Goal: Complete application form

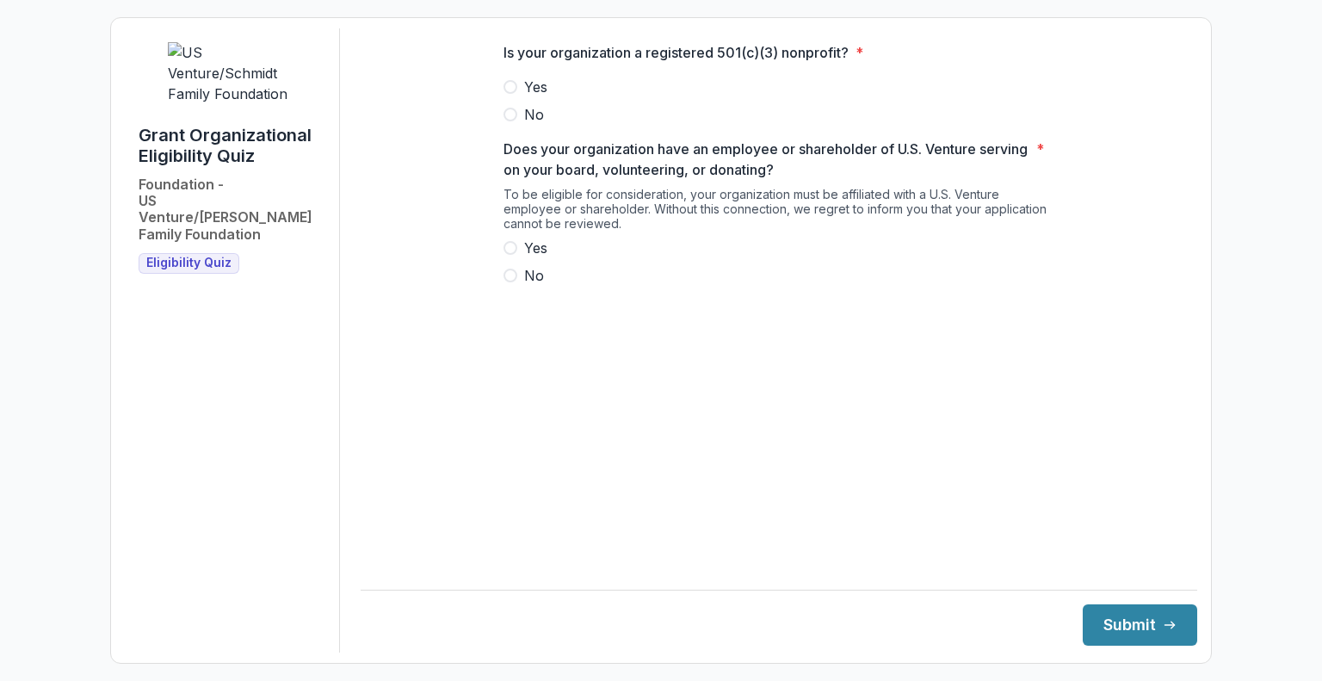
click at [505, 94] on span at bounding box center [510, 87] width 14 height 14
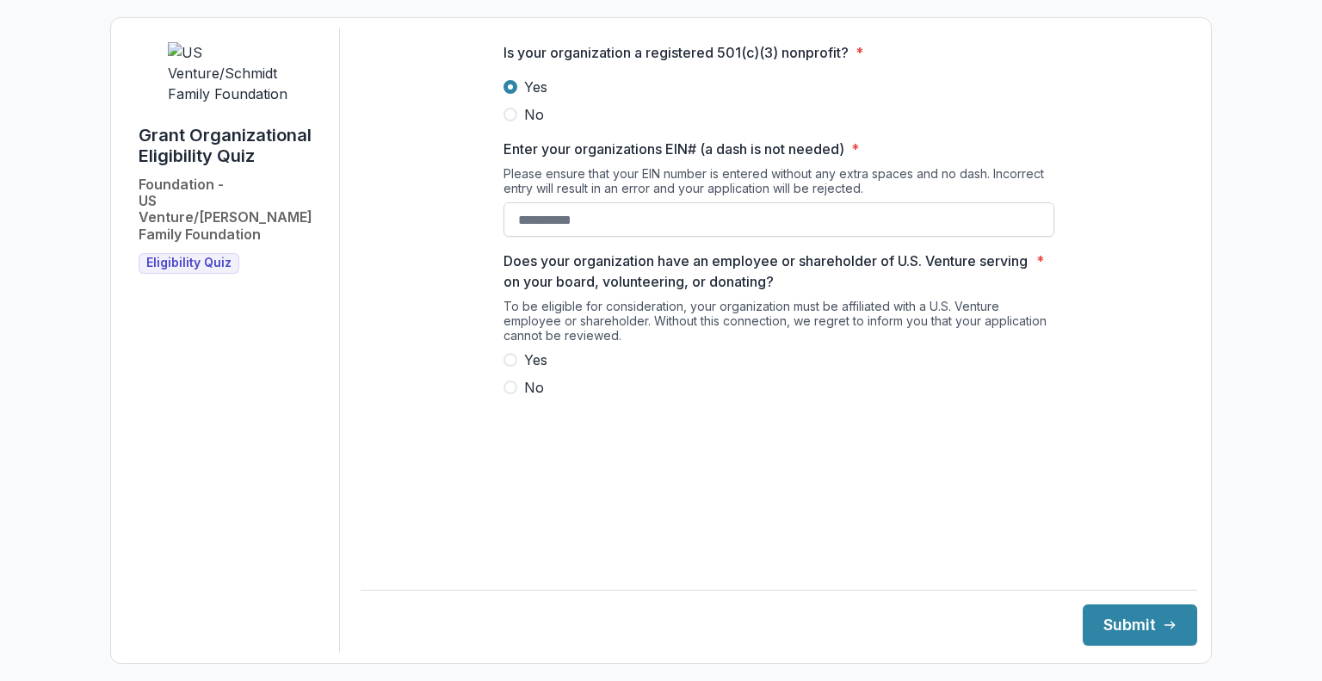
click at [552, 228] on input "Enter your organizations EIN# (a dash is not needed) *" at bounding box center [778, 219] width 551 height 34
type input "**********"
click at [512, 367] on span at bounding box center [510, 360] width 14 height 14
click at [1123, 632] on button "Submit" at bounding box center [1140, 624] width 114 height 41
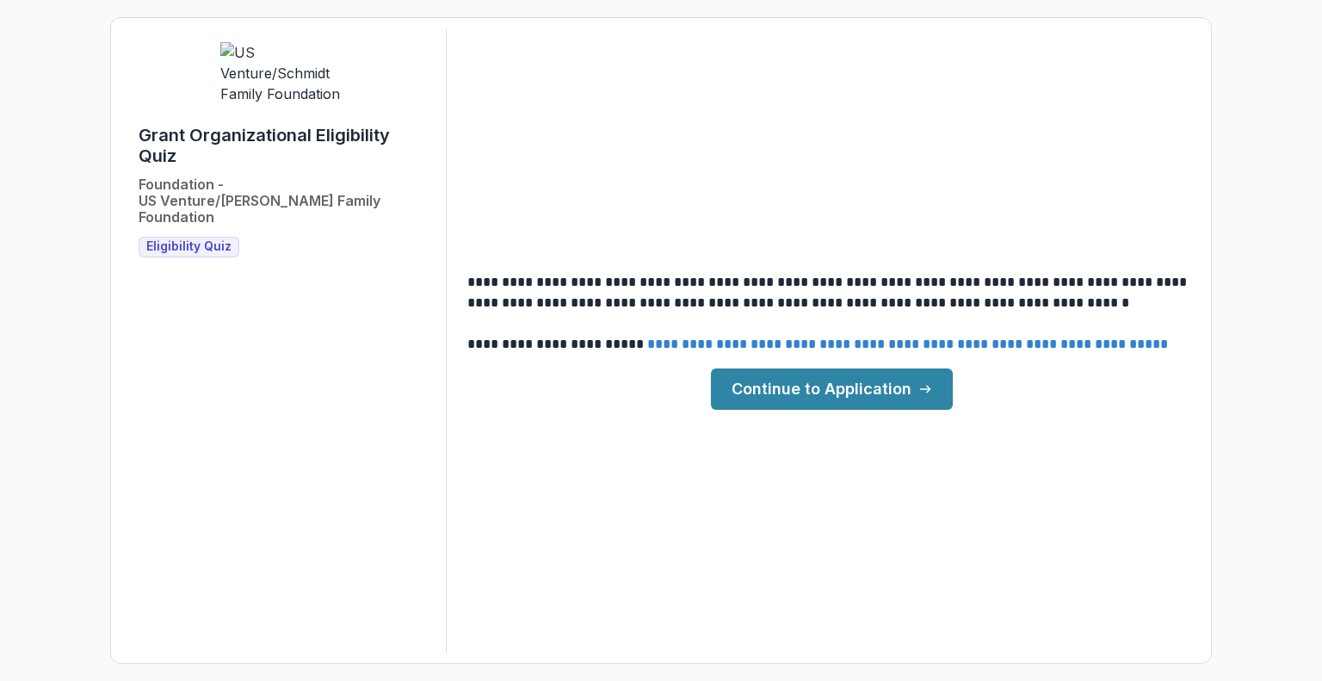
click at [799, 388] on link "Continue to Application" at bounding box center [832, 388] width 242 height 41
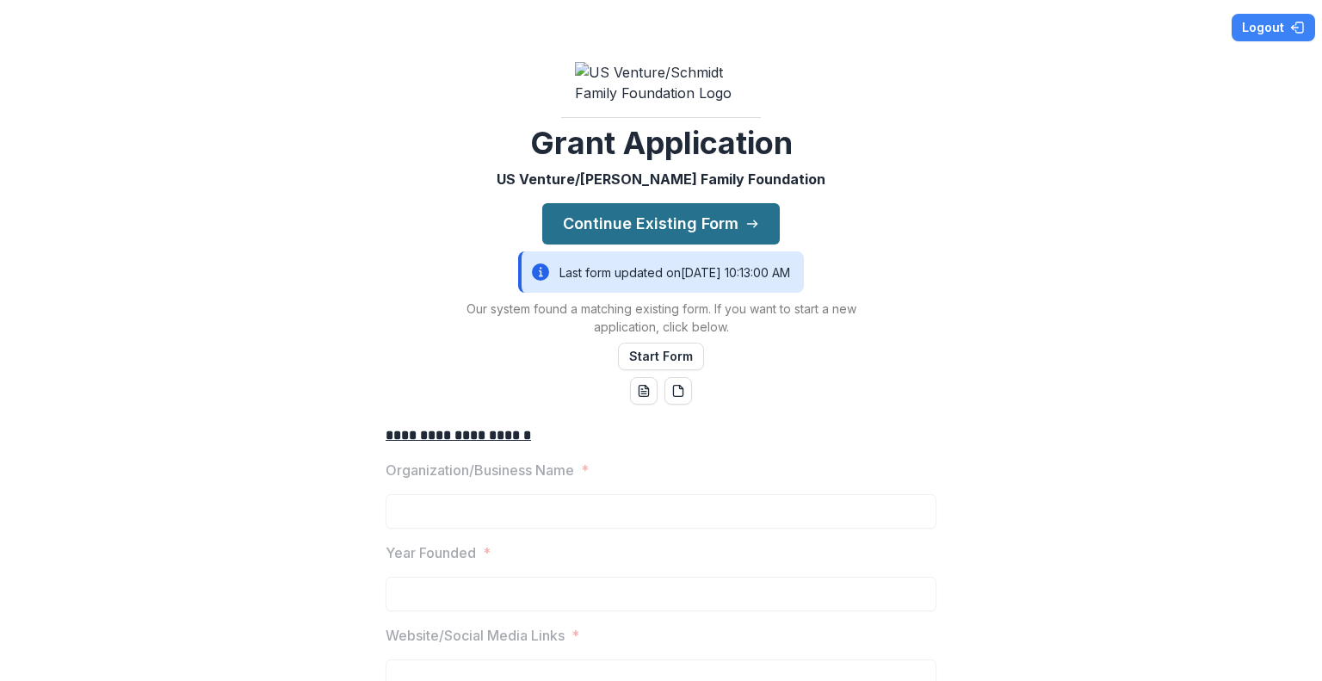
click at [651, 239] on button "Continue Existing Form" at bounding box center [660, 223] width 237 height 41
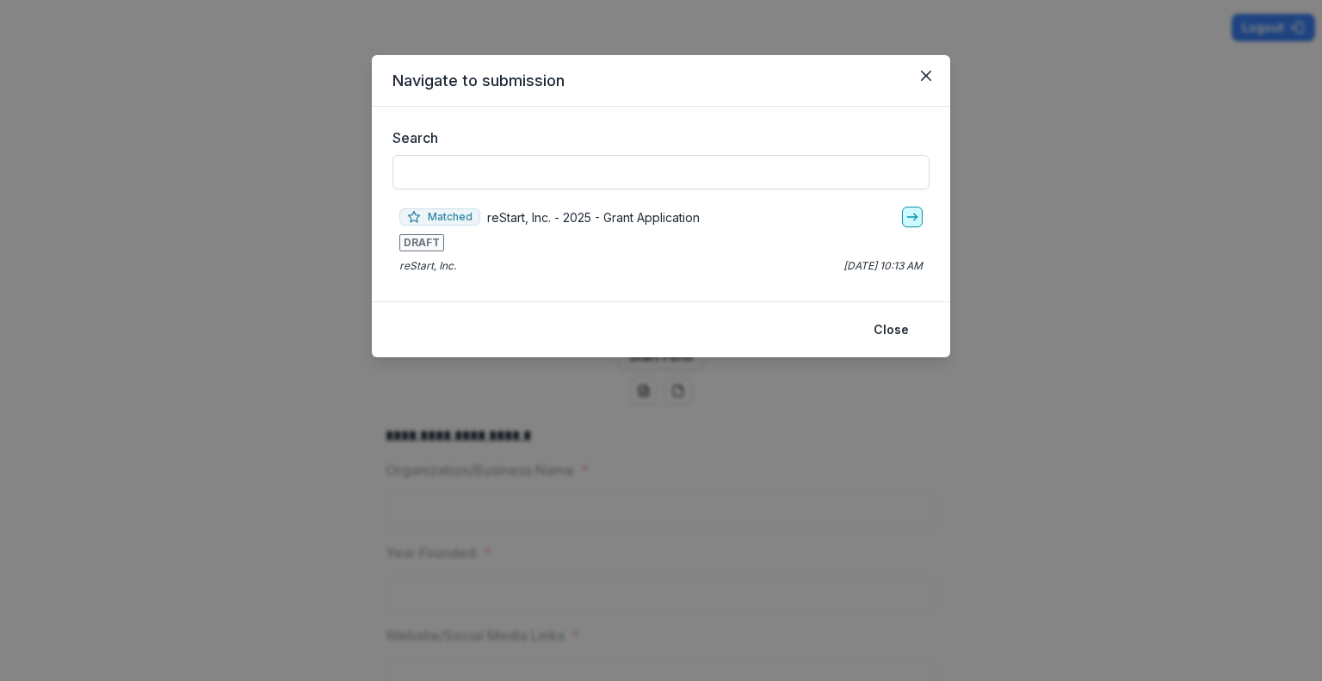
click at [911, 217] on icon "go-to" at bounding box center [912, 217] width 14 height 14
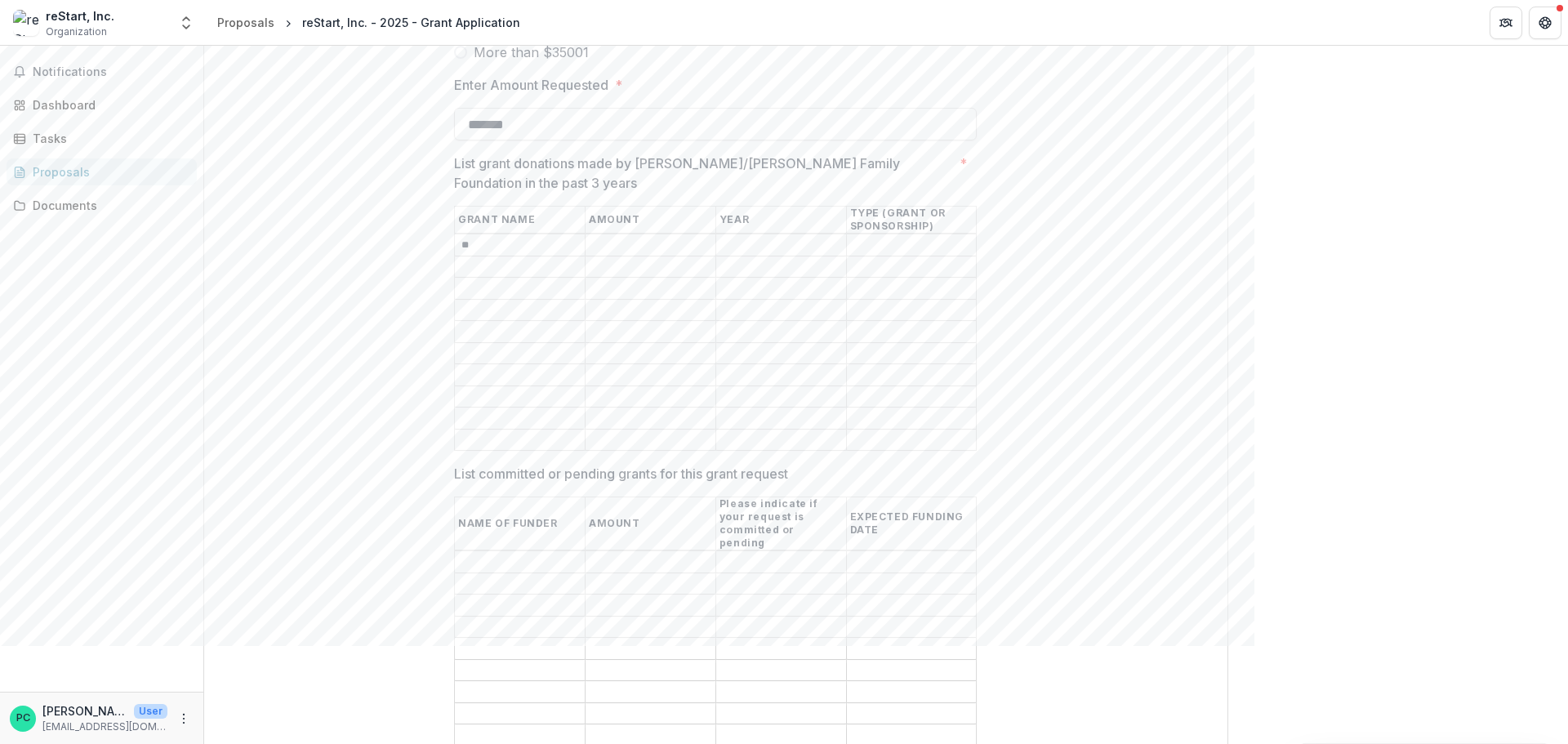
scroll to position [3756, 0]
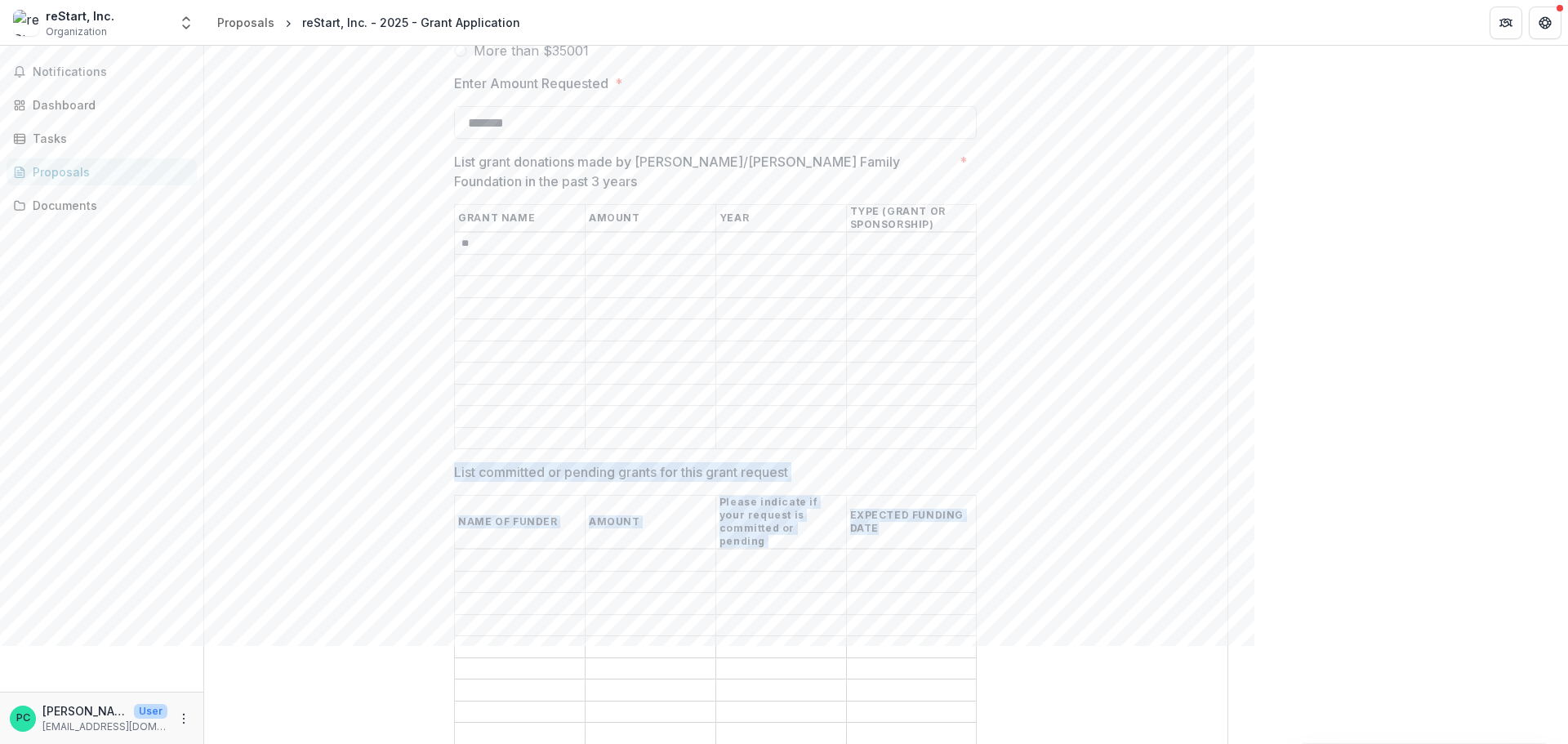
drag, startPoint x: 451, startPoint y: 434, endPoint x: 921, endPoint y: 483, distance: 472.5
copy div "List committed or pending grants for this grant request NAME OF FUNDER AMOUNT P…"
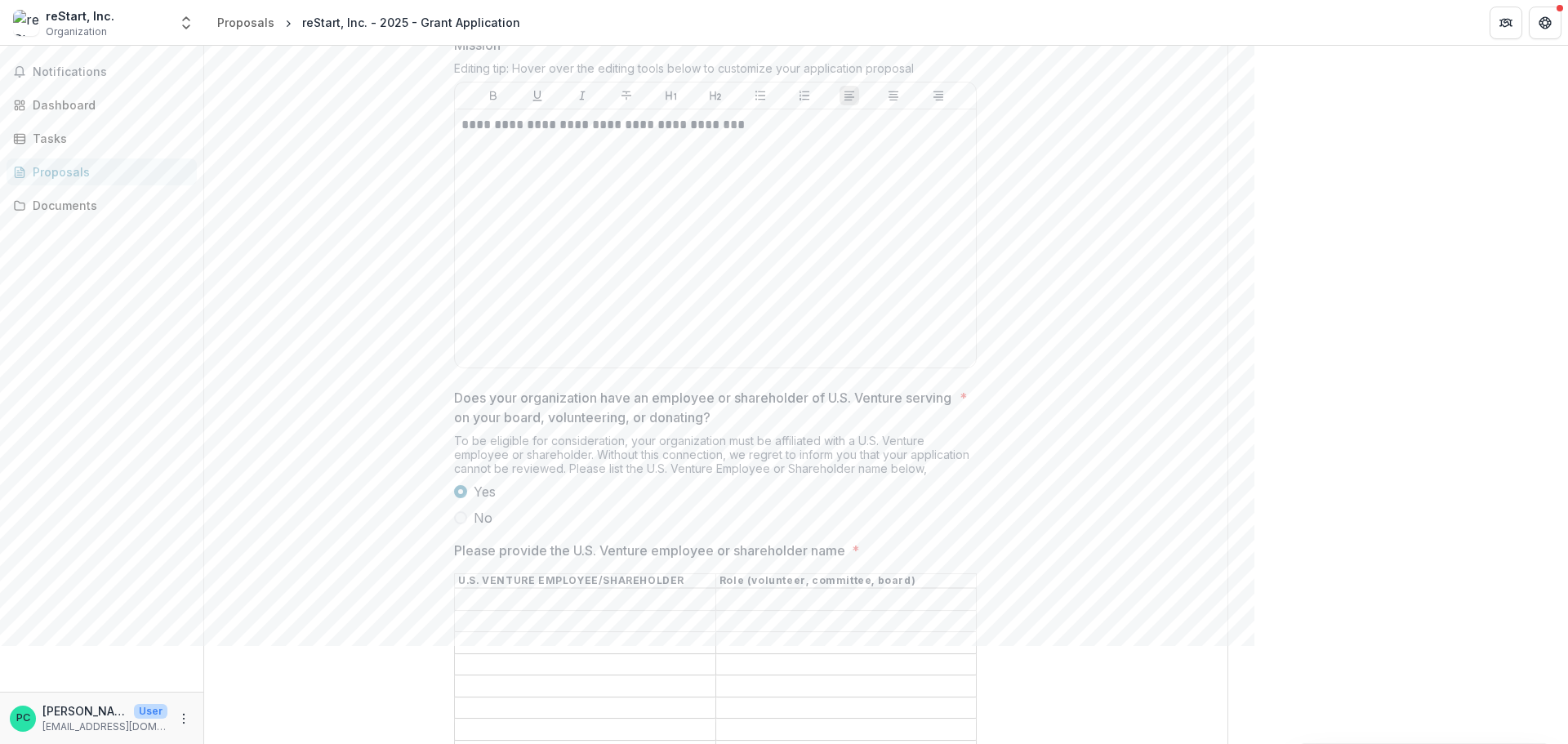
scroll to position [1062, 0]
drag, startPoint x: 727, startPoint y: 585, endPoint x: 695, endPoint y: 588, distance: 32.1
click at [725, 574] on div at bounding box center [715, 570] width 523 height 7
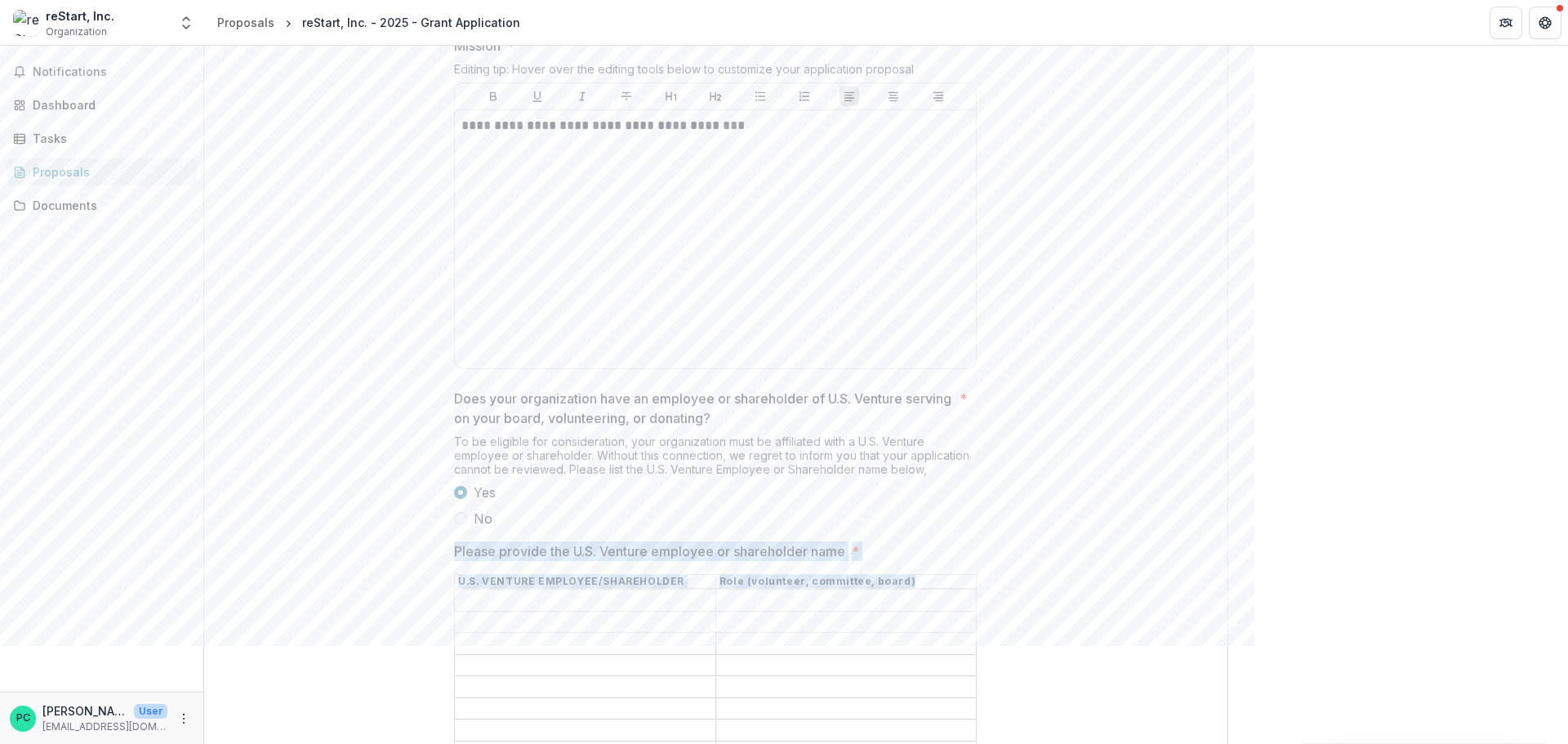
drag, startPoint x: 448, startPoint y: 565, endPoint x: 878, endPoint y: 607, distance: 432.0
copy div "Please provide the U.S. Venture employee or shareholder name * U.S. VENTURE EMP…"
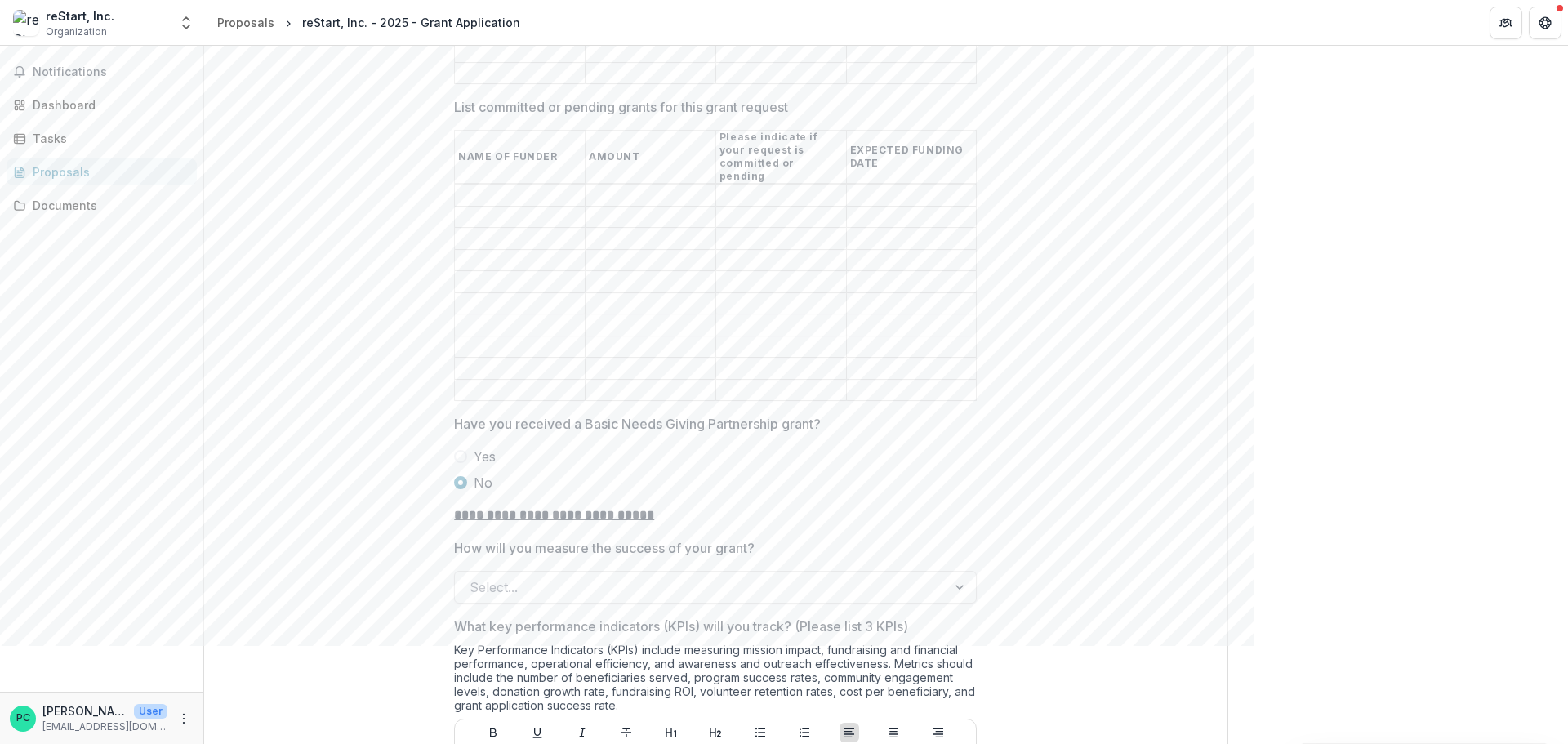
scroll to position [4165, 0]
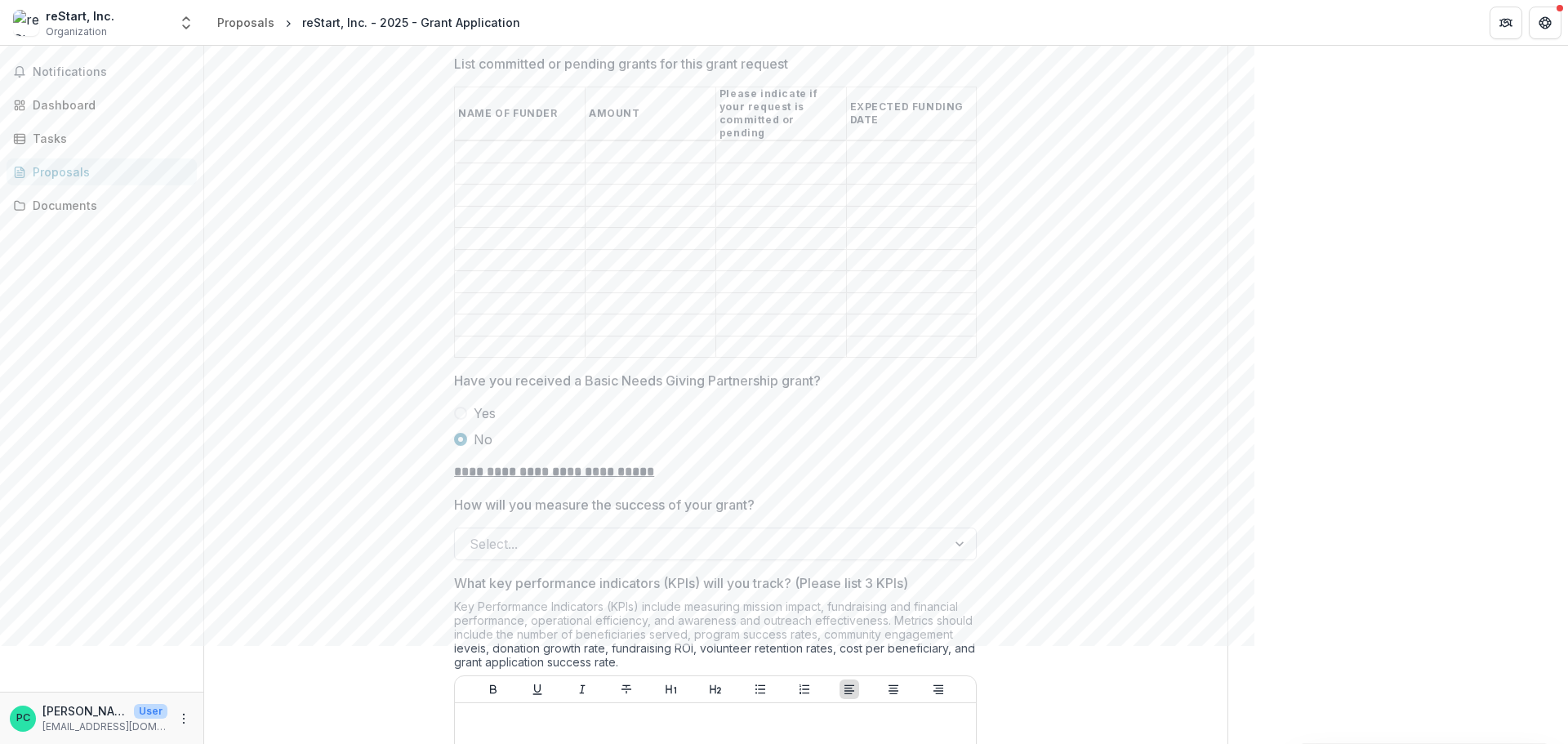
click at [958, 529] on div at bounding box center [961, 544] width 29 height 31
drag, startPoint x: 418, startPoint y: 400, endPoint x: 431, endPoint y: 397, distance: 13.3
drag, startPoint x: 446, startPoint y: 400, endPoint x: 817, endPoint y: 431, distance: 372.3
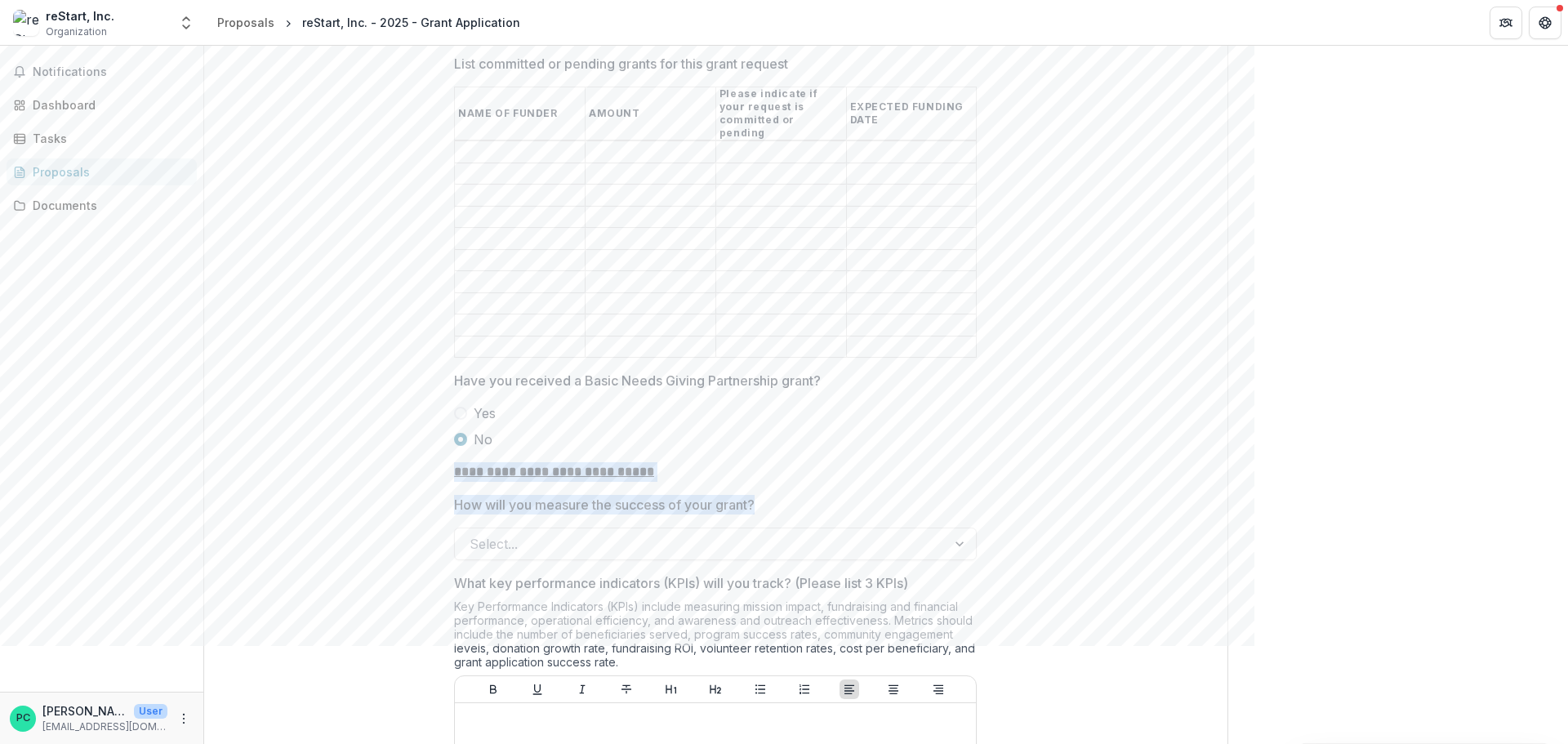
copy div "**********"
click at [959, 529] on div at bounding box center [961, 544] width 29 height 31
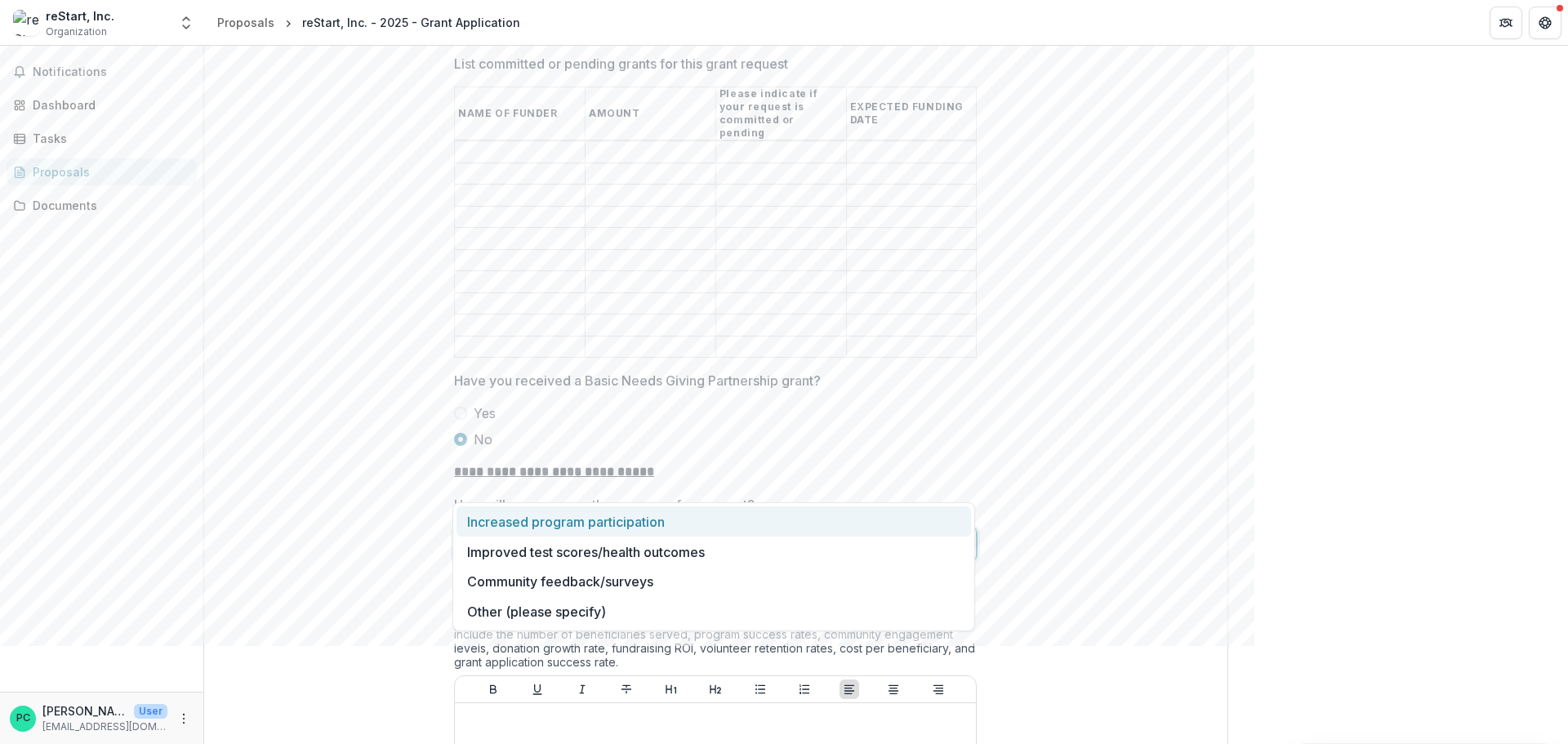
click at [960, 529] on div at bounding box center [961, 544] width 29 height 31
click at [955, 529] on div at bounding box center [961, 544] width 29 height 31
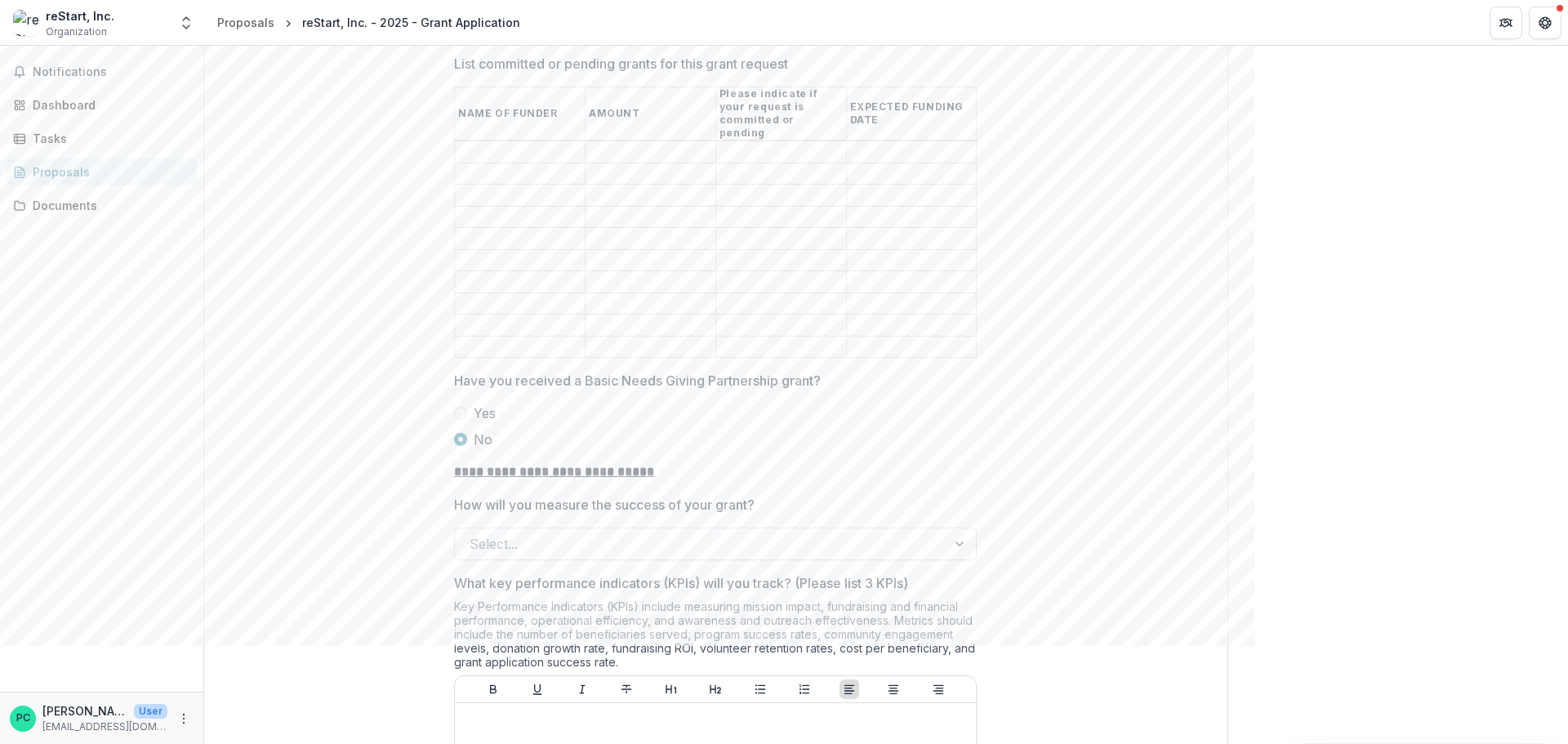
click at [955, 529] on div at bounding box center [961, 544] width 29 height 31
click at [962, 529] on div at bounding box center [961, 544] width 29 height 31
click at [961, 529] on div at bounding box center [961, 544] width 29 height 31
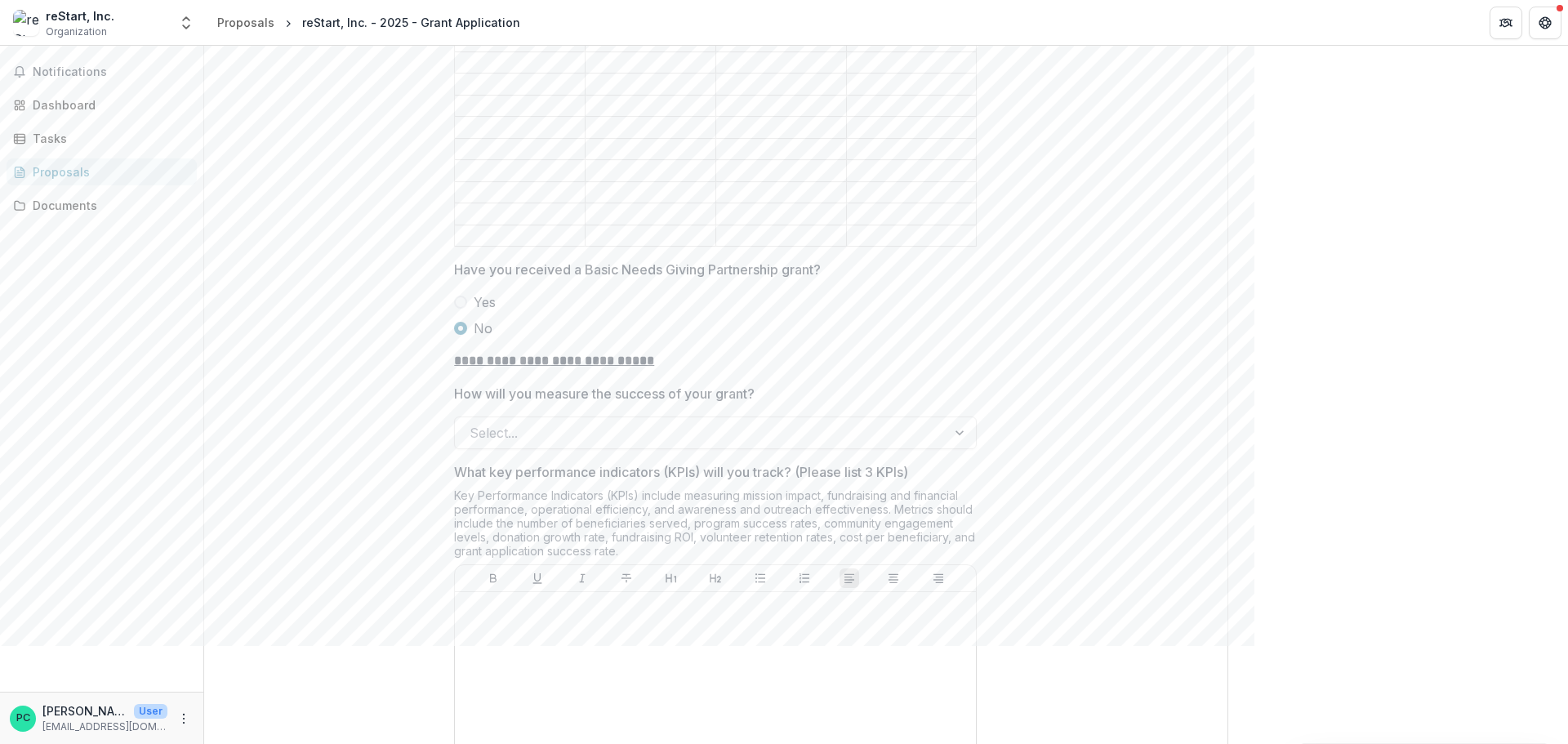
scroll to position [4328, 0]
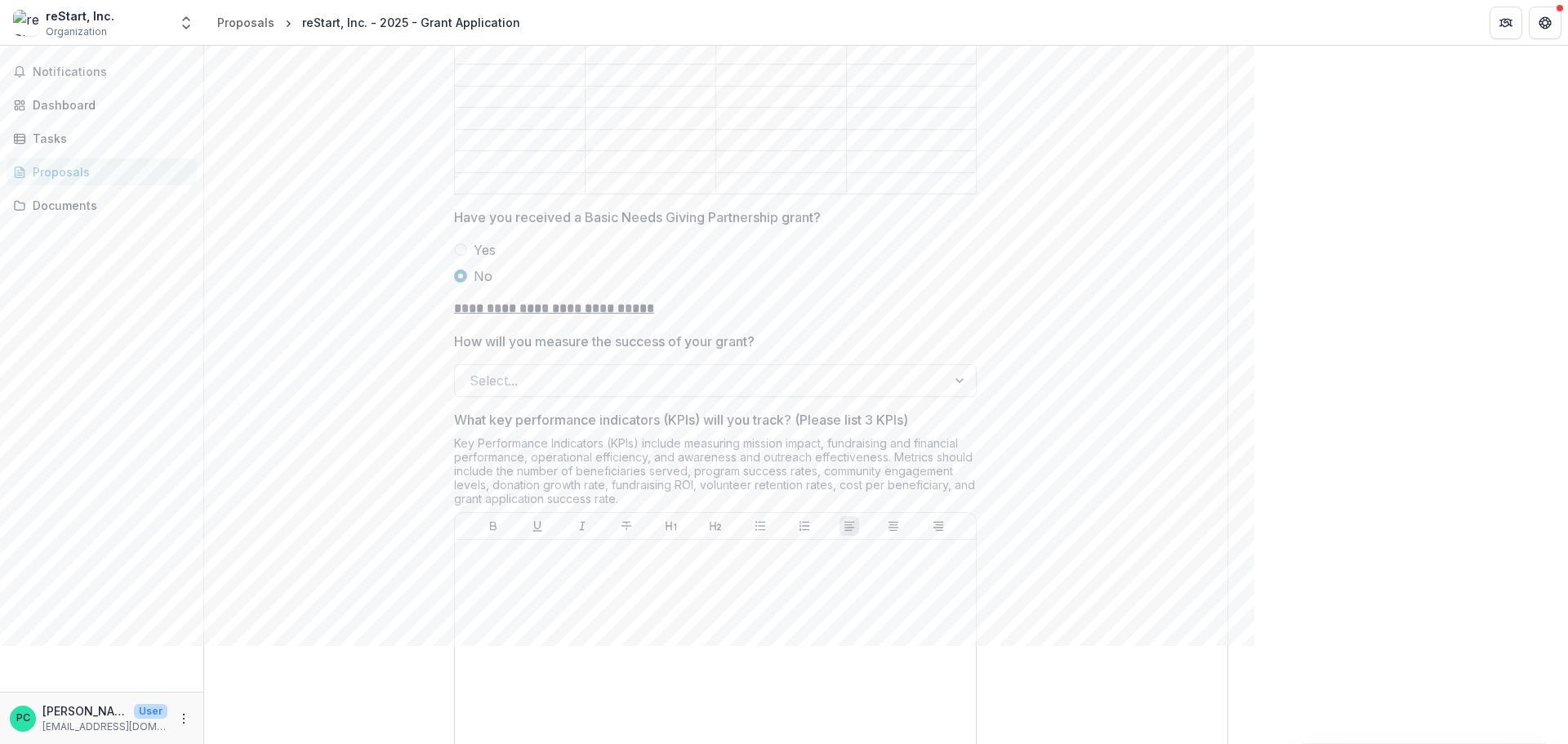
click at [485, 410] on p "What key performance indicators (KPIs) will you track? (Please list 3 KPIs)" at bounding box center [681, 419] width 454 height 20
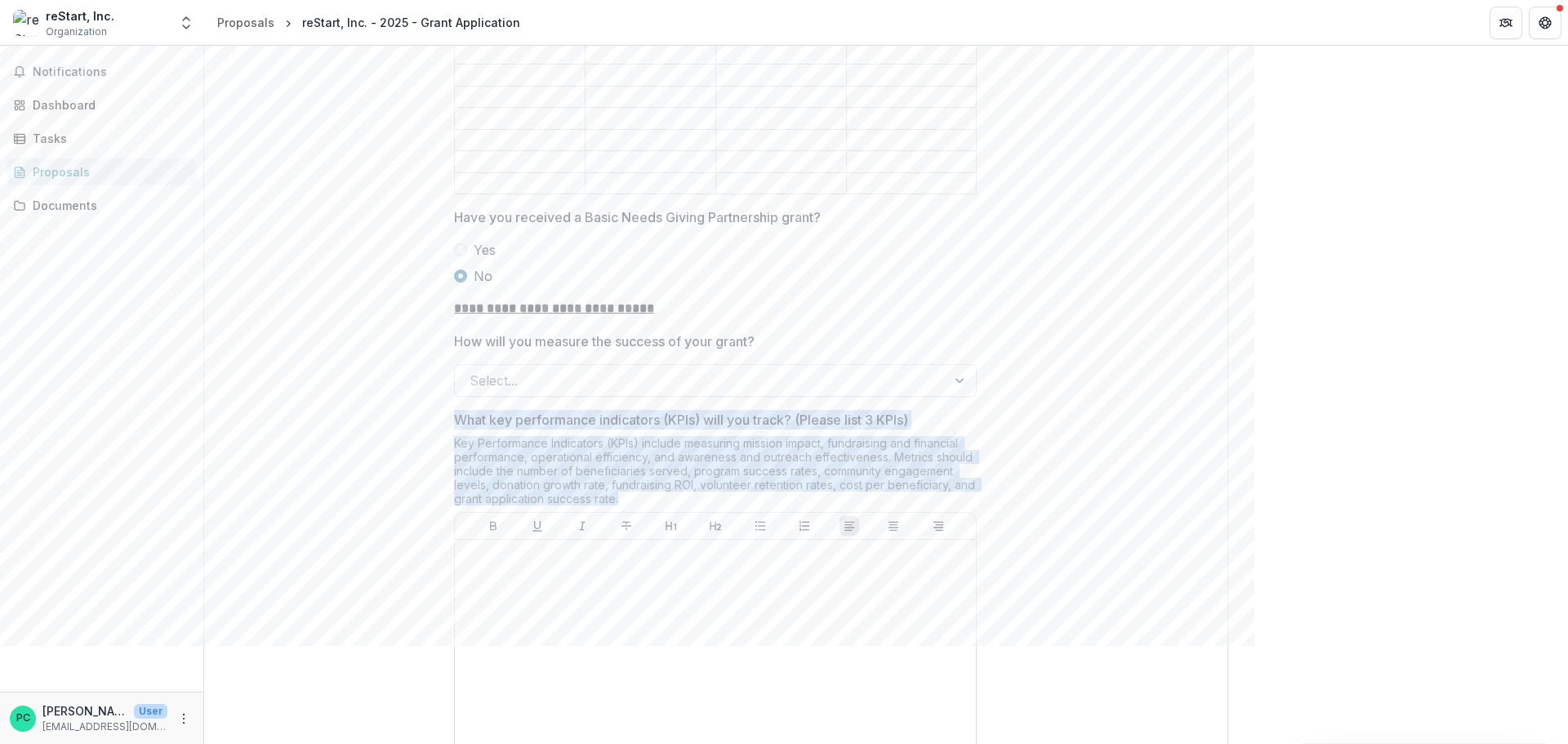
drag, startPoint x: 454, startPoint y: 351, endPoint x: 505, endPoint y: 398, distance: 69.4
click at [623, 423] on div "What key performance indicators (KPIs) will you track? (Please list 3 KPIs) Key…" at bounding box center [715, 607] width 523 height 395
click at [508, 437] on div "Key Performance Indicators (KPIs) include measuring mission impact, fundraising…" at bounding box center [715, 474] width 523 height 76
drag, startPoint x: 454, startPoint y: 352, endPoint x: 630, endPoint y: 437, distance: 195.5
click at [630, 437] on div "What key performance indicators (KPIs) will you track? (Please list 3 KPIs) Key…" at bounding box center [715, 607] width 523 height 395
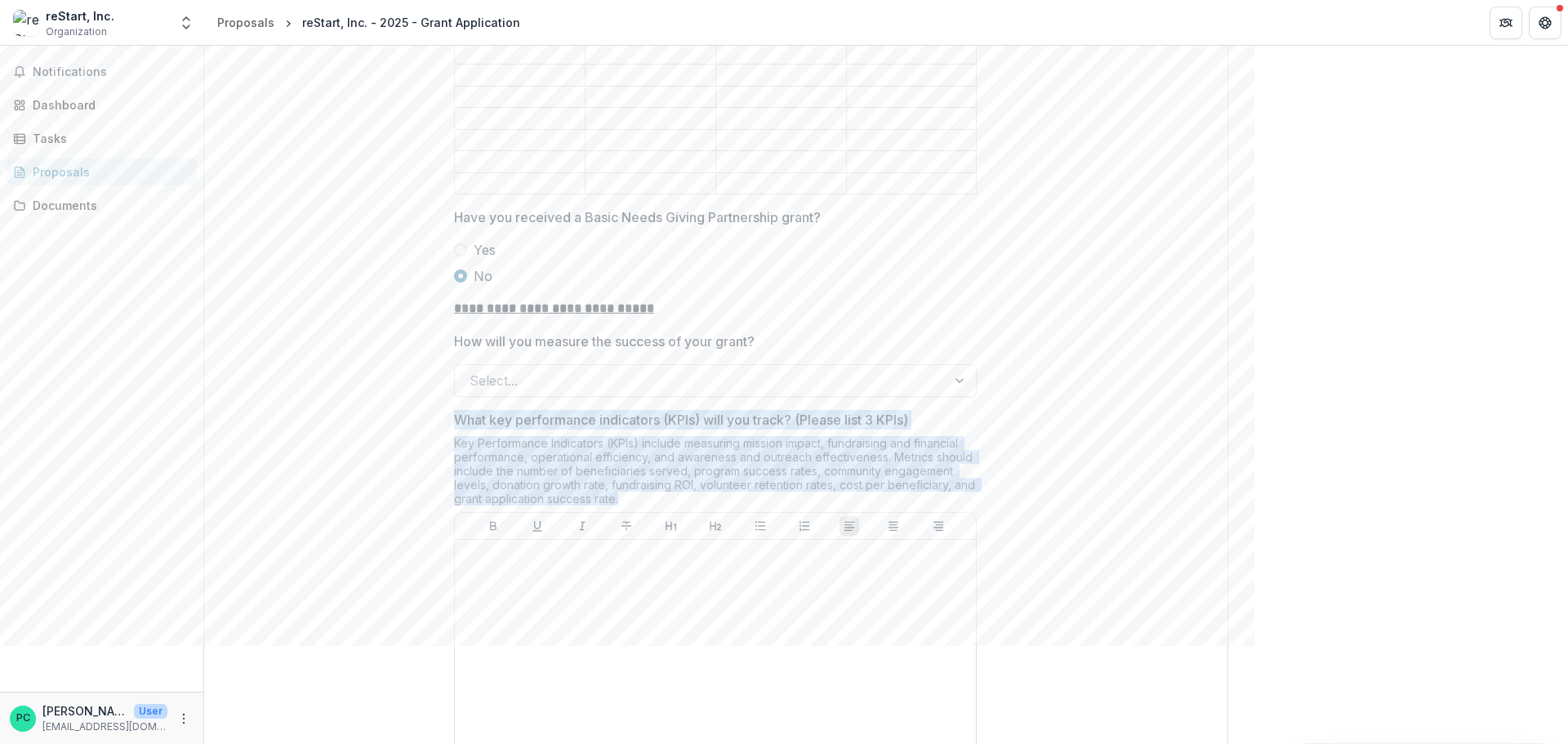
copy div "What key performance indicators (KPIs) will you track? (Please list 3 KPIs) Key…"
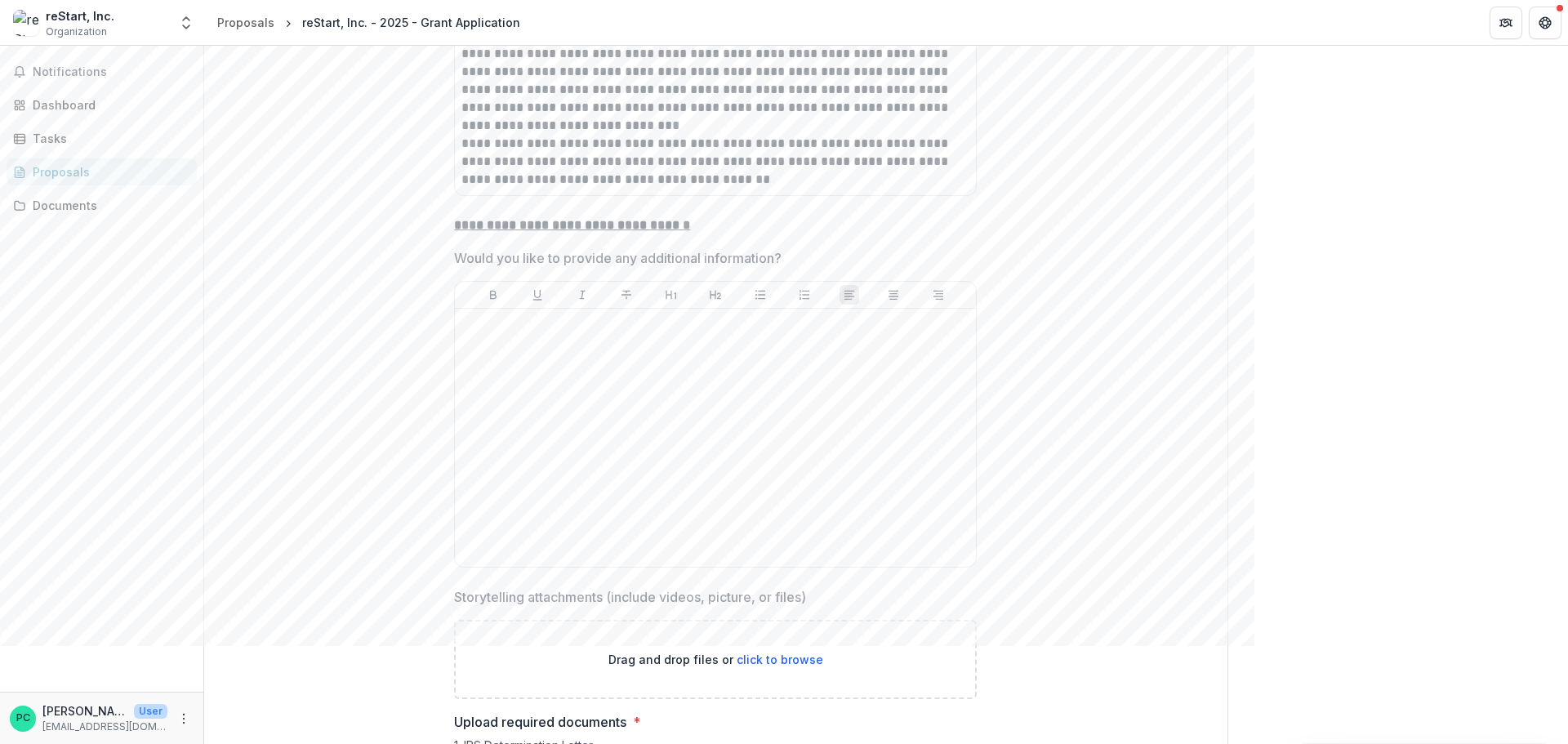
scroll to position [5404, 0]
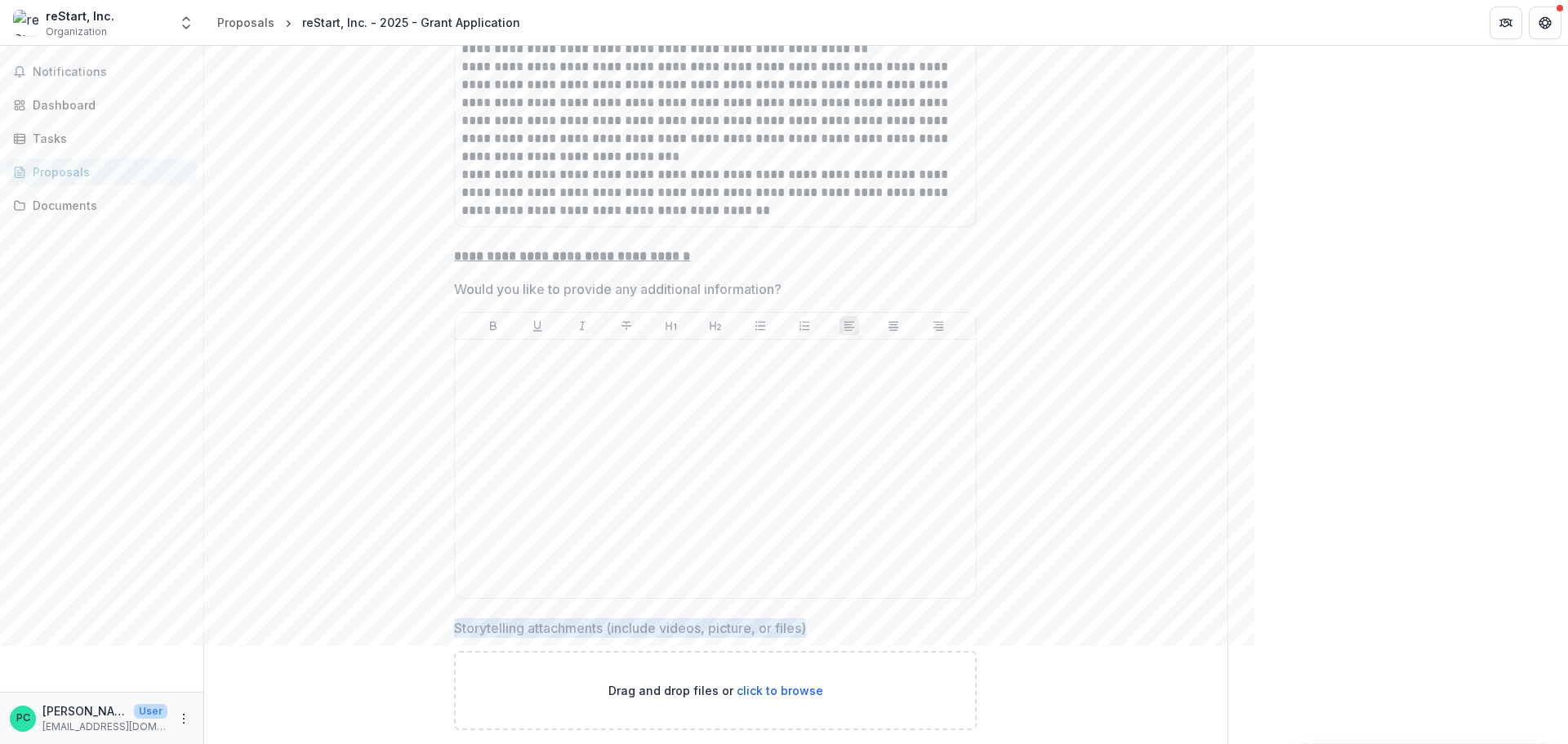
drag, startPoint x: 452, startPoint y: 565, endPoint x: 843, endPoint y: 567, distance: 391.0
copy p "Storytelling attachments (include videos, picture, or files)"
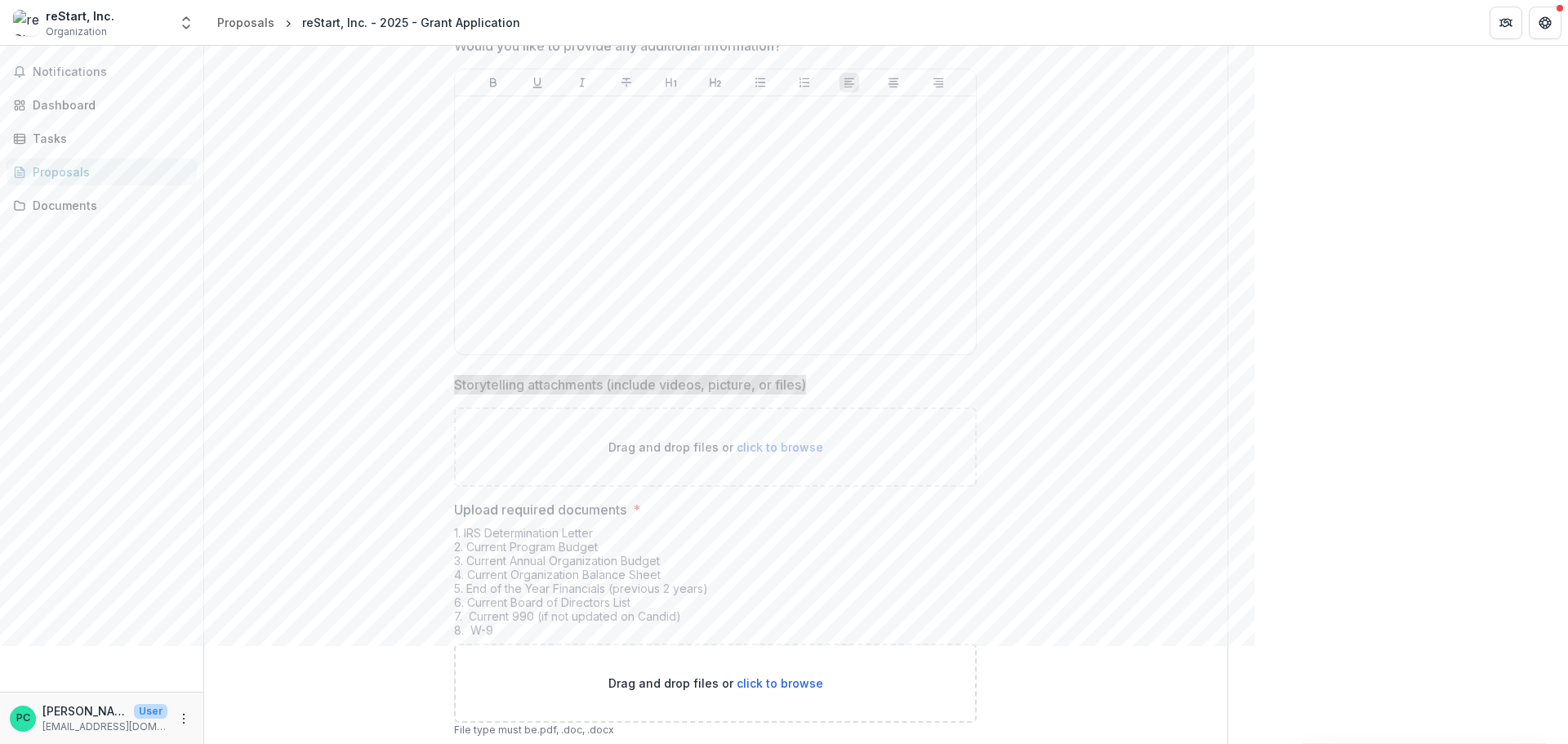
scroll to position [5649, 0]
click at [44, 137] on div "Tasks" at bounding box center [107, 139] width 151 height 17
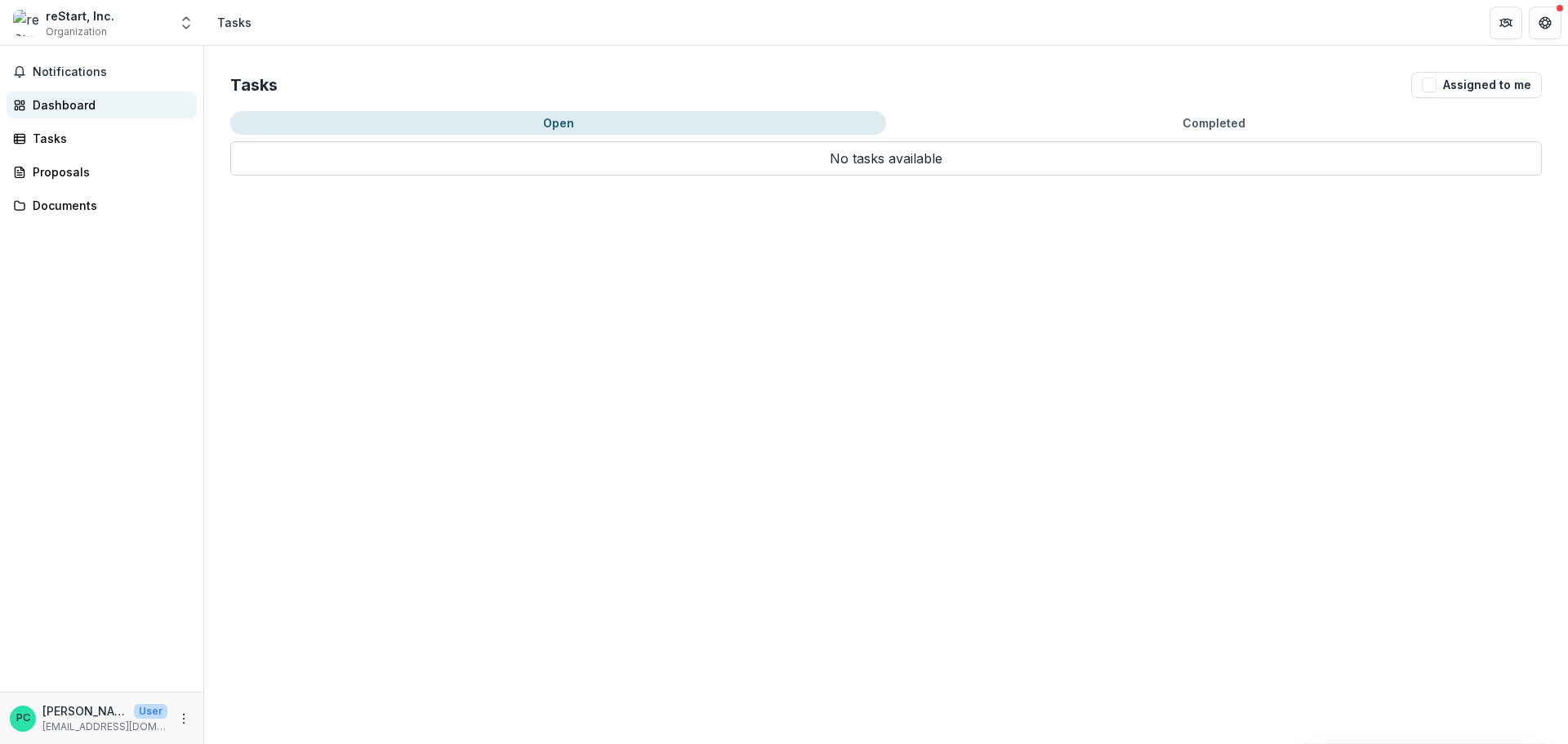
click at [49, 105] on div "Dashboard" at bounding box center [107, 105] width 151 height 17
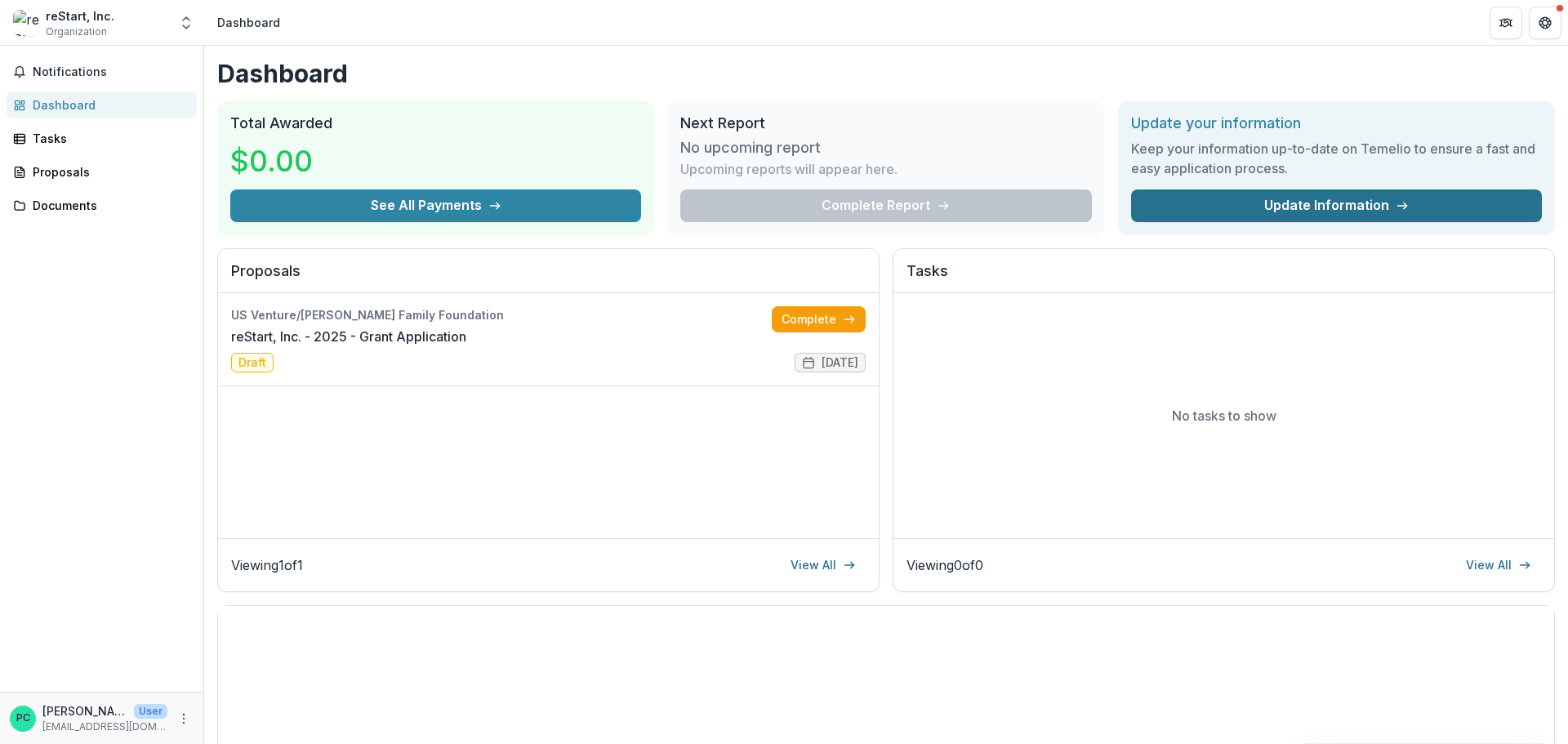
click at [1254, 205] on link "Update Information" at bounding box center [1336, 206] width 411 height 32
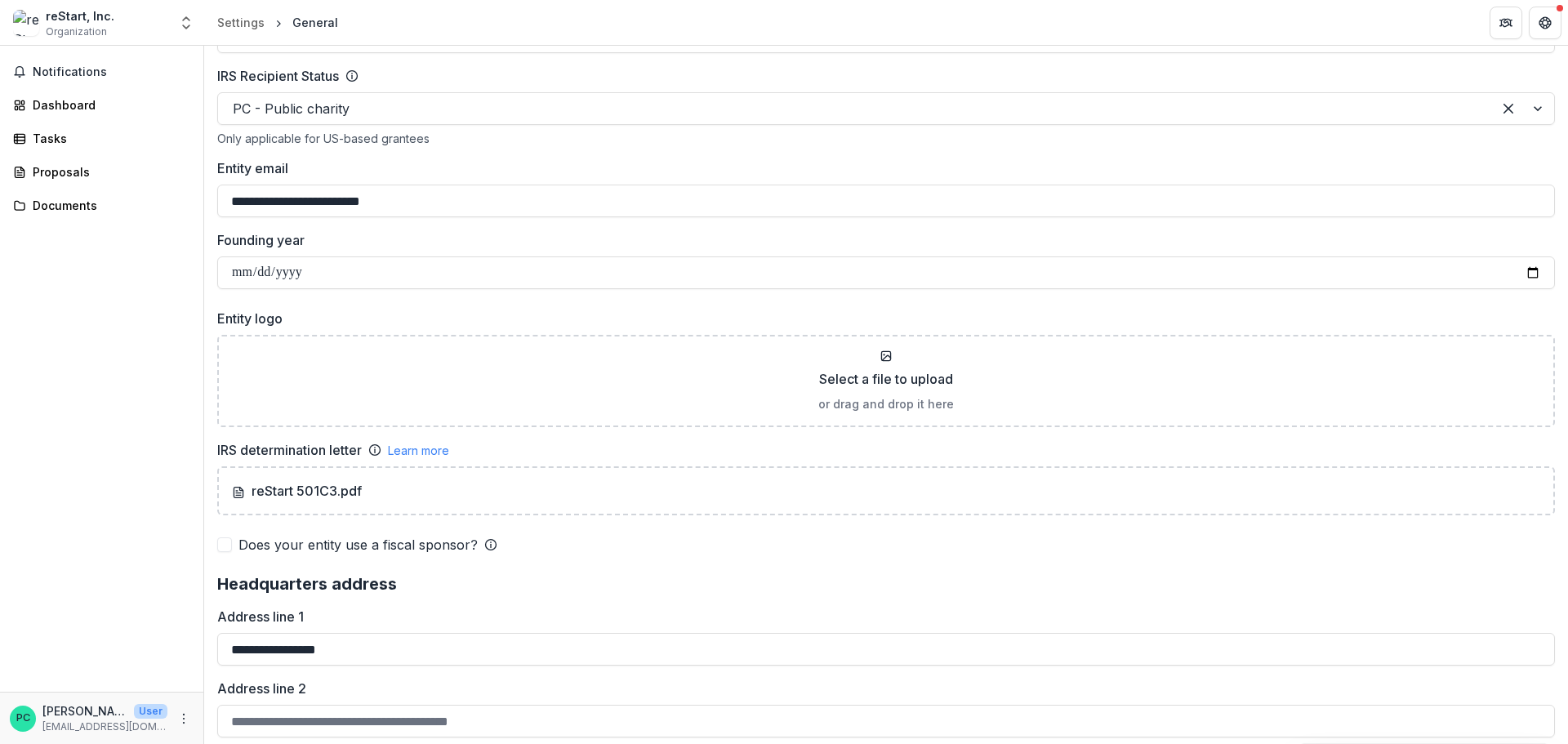
scroll to position [899, 0]
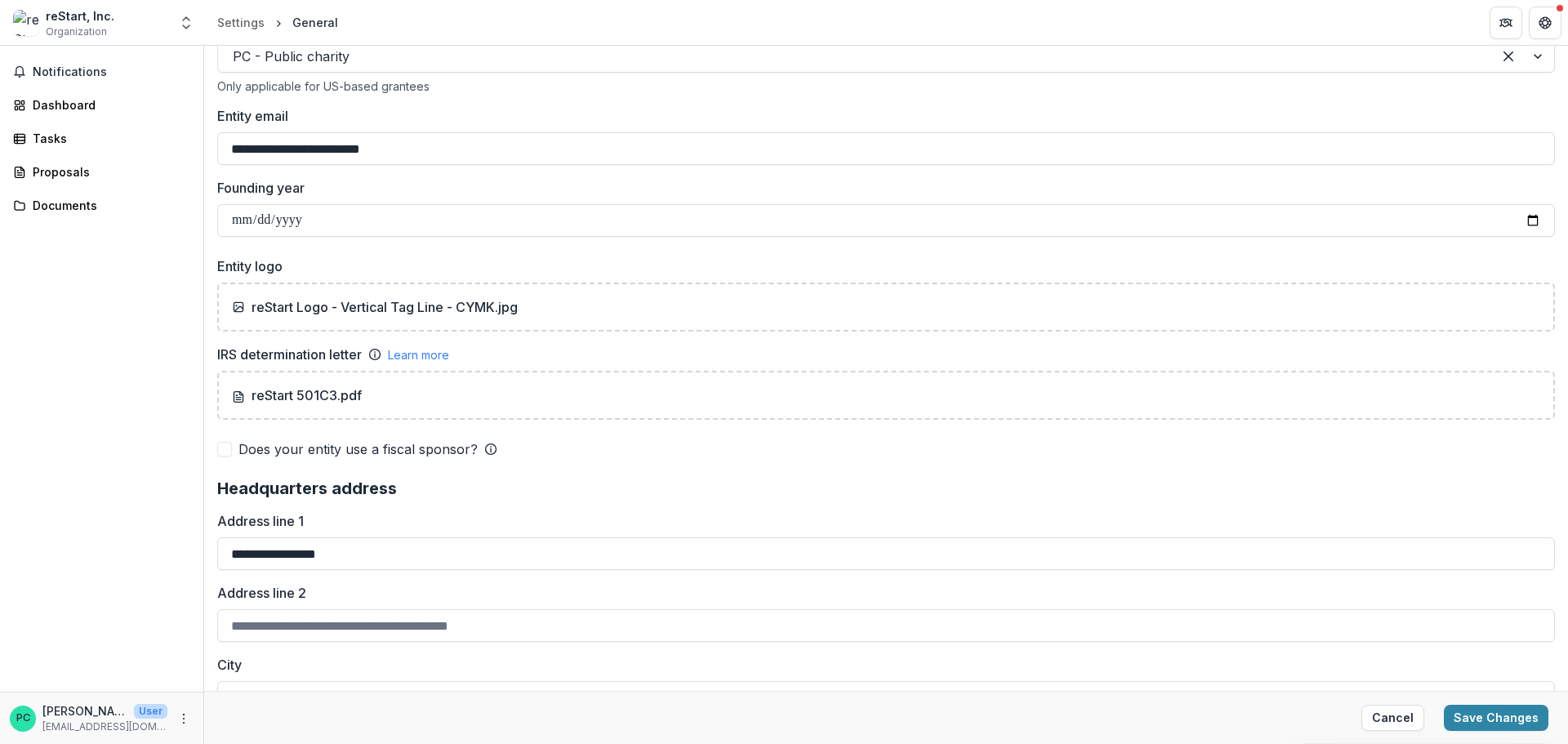
drag, startPoint x: 1499, startPoint y: 720, endPoint x: 1444, endPoint y: 696, distance: 60.0
click at [1254, 645] on button "Save Changes" at bounding box center [1496, 718] width 104 height 27
drag, startPoint x: 43, startPoint y: 170, endPoint x: 545, endPoint y: 185, distance: 502.2
click at [44, 170] on div "Proposals" at bounding box center [107, 172] width 151 height 17
